Goal: Transaction & Acquisition: Purchase product/service

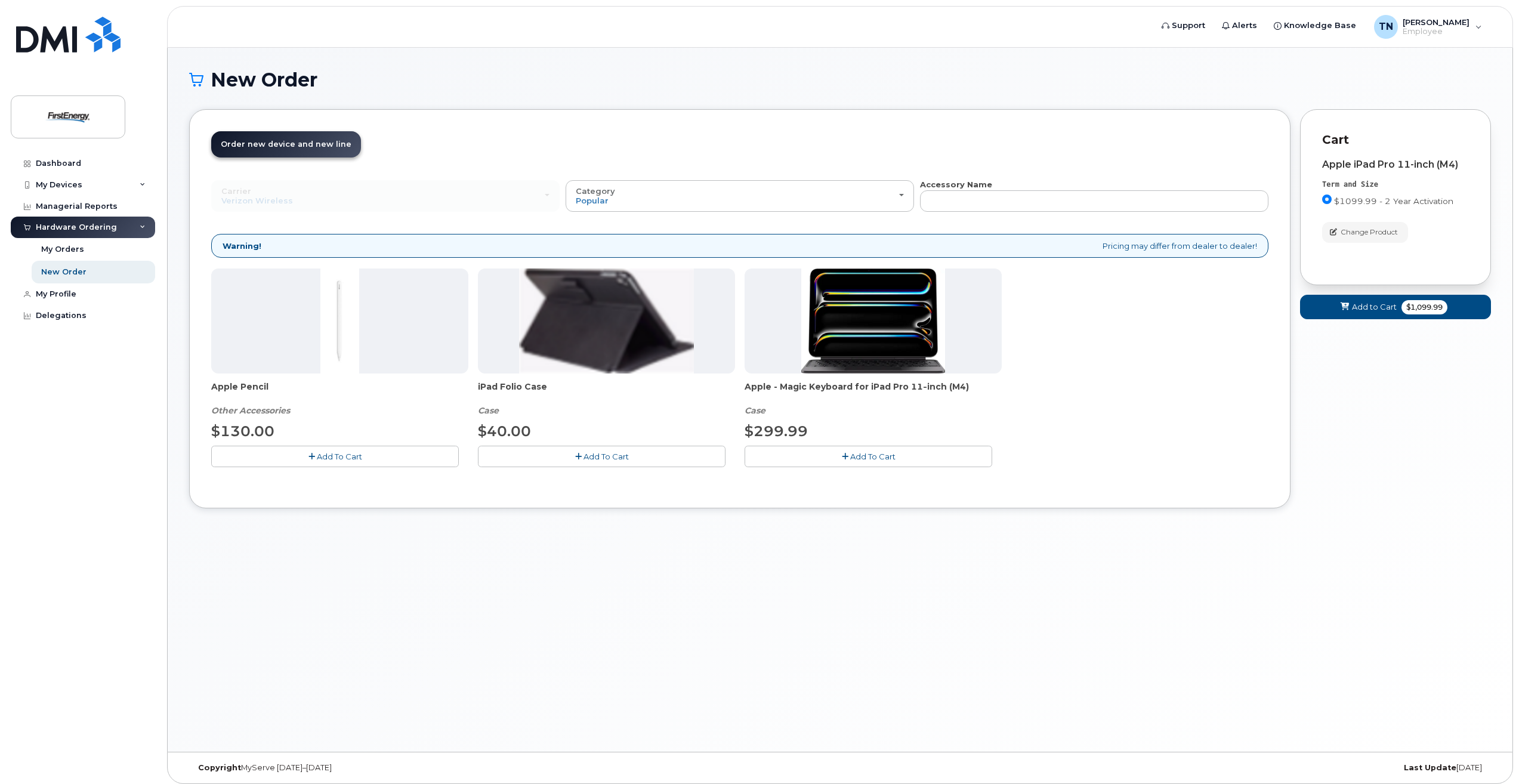
scroll to position [6, 0]
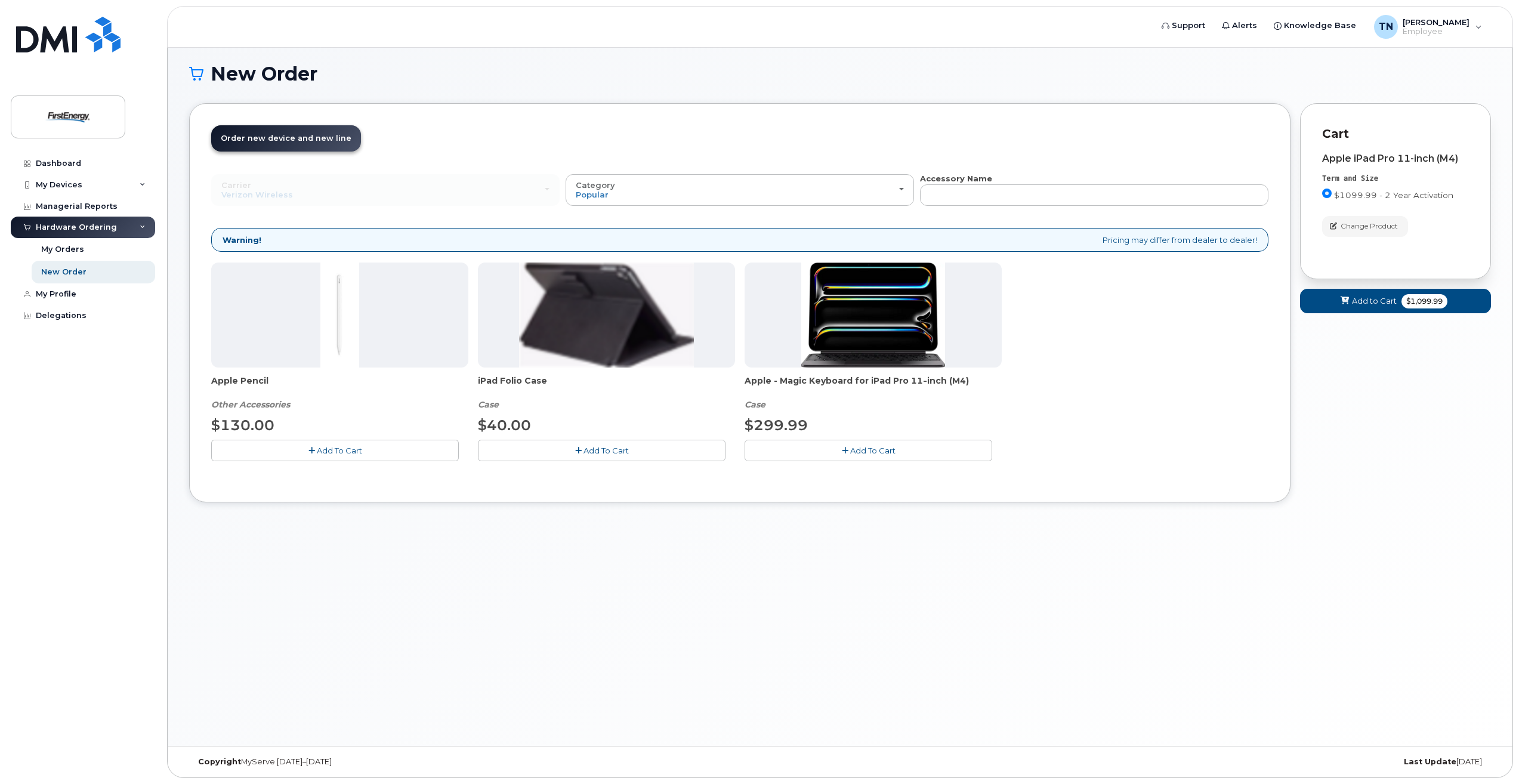
click at [577, 450] on icon "button" at bounding box center [578, 450] width 6 height 8
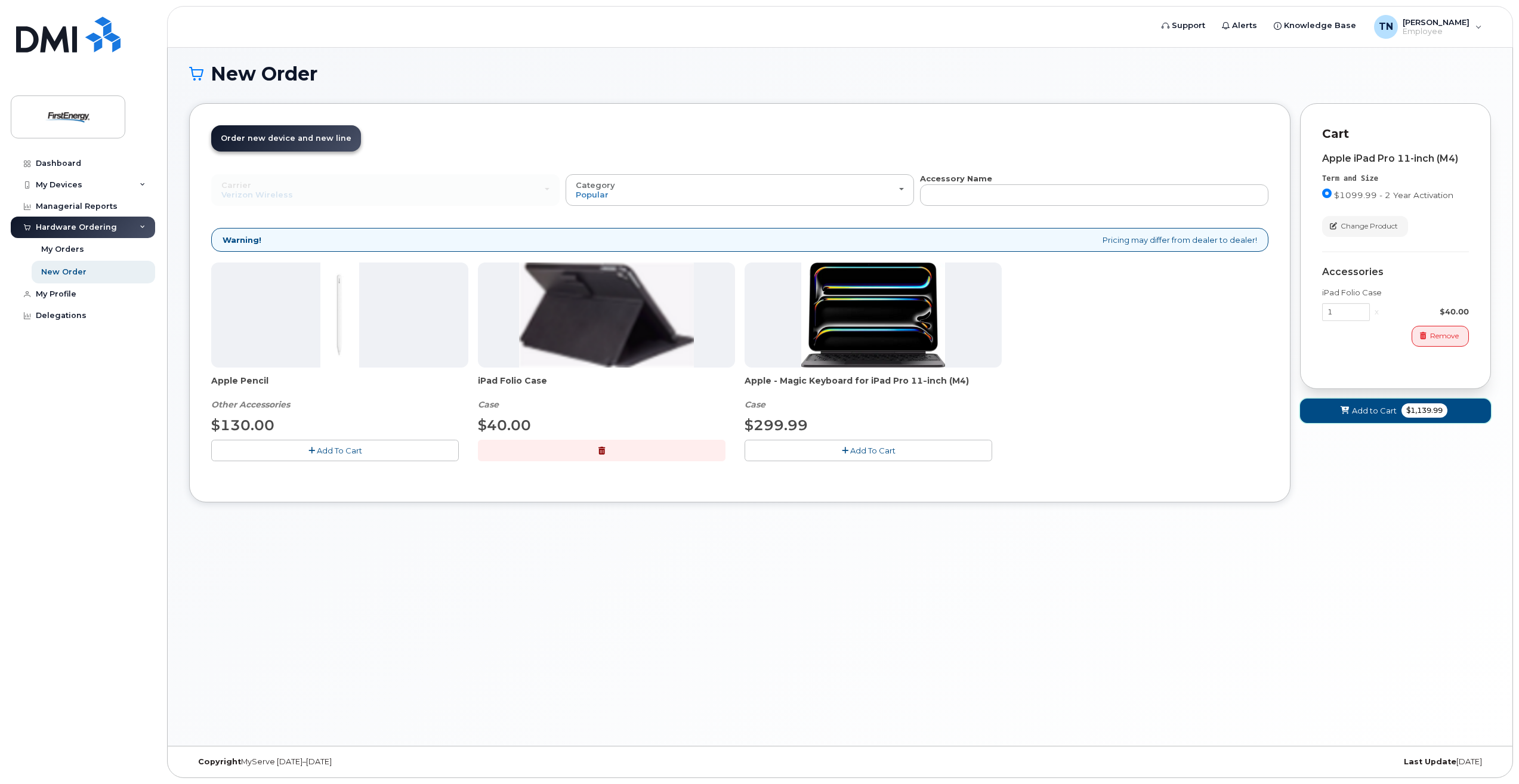
click at [1374, 414] on span "Add to Cart" at bounding box center [1374, 410] width 45 height 11
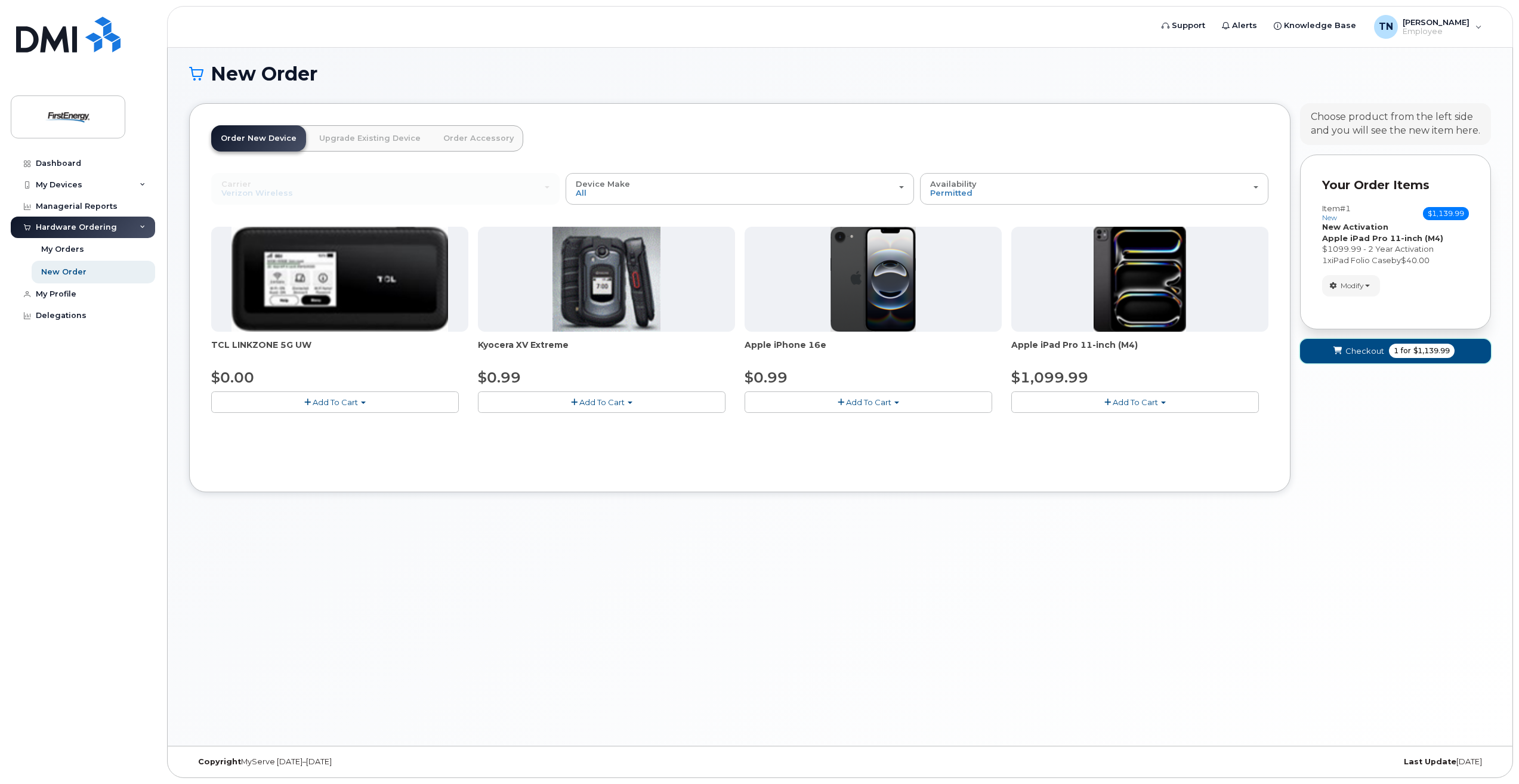
click at [1349, 354] on span "Checkout" at bounding box center [1365, 351] width 39 height 11
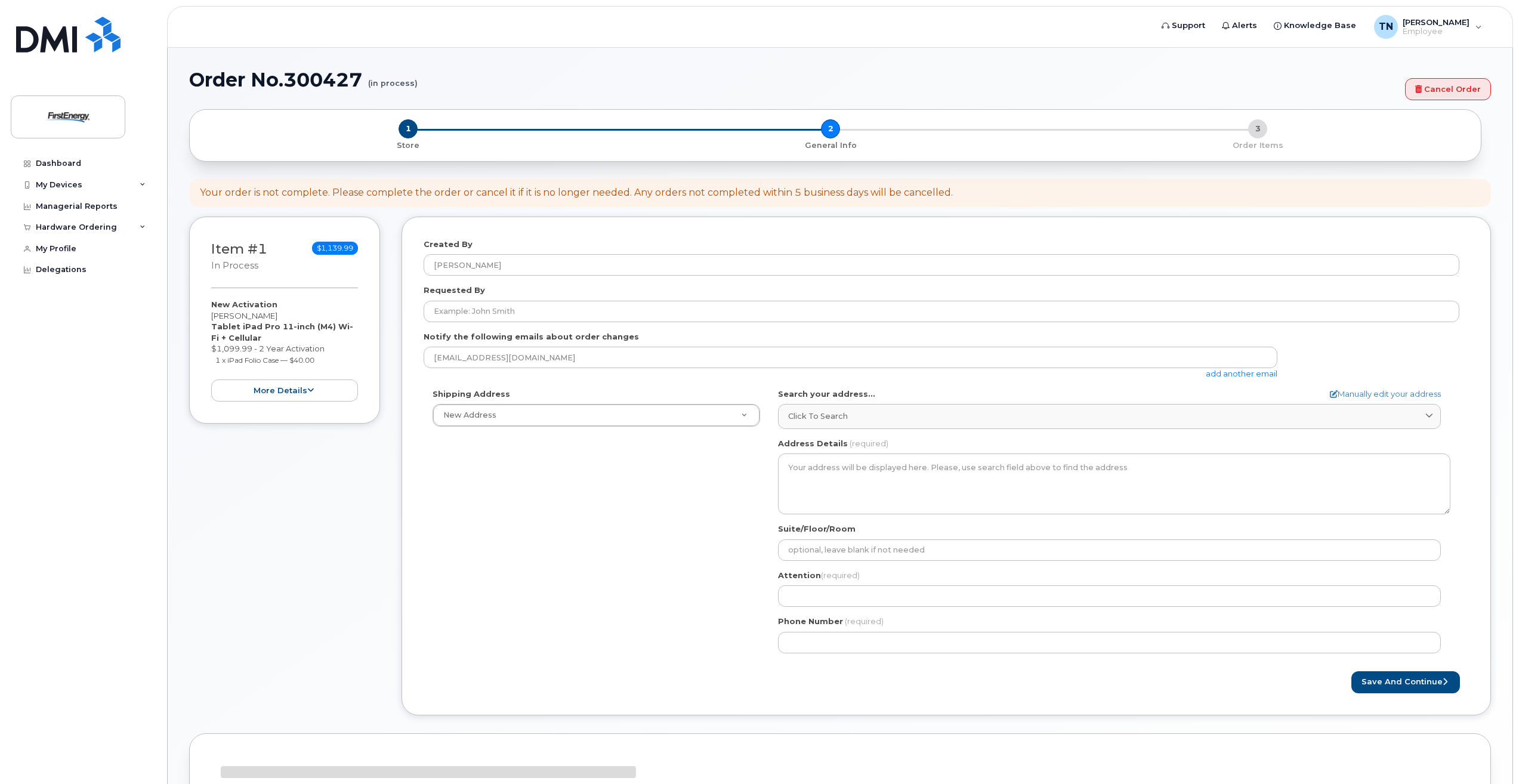
select select
click at [1461, 91] on link "Cancel Order" at bounding box center [1448, 89] width 86 height 22
